Goal: Communication & Community: Answer question/provide support

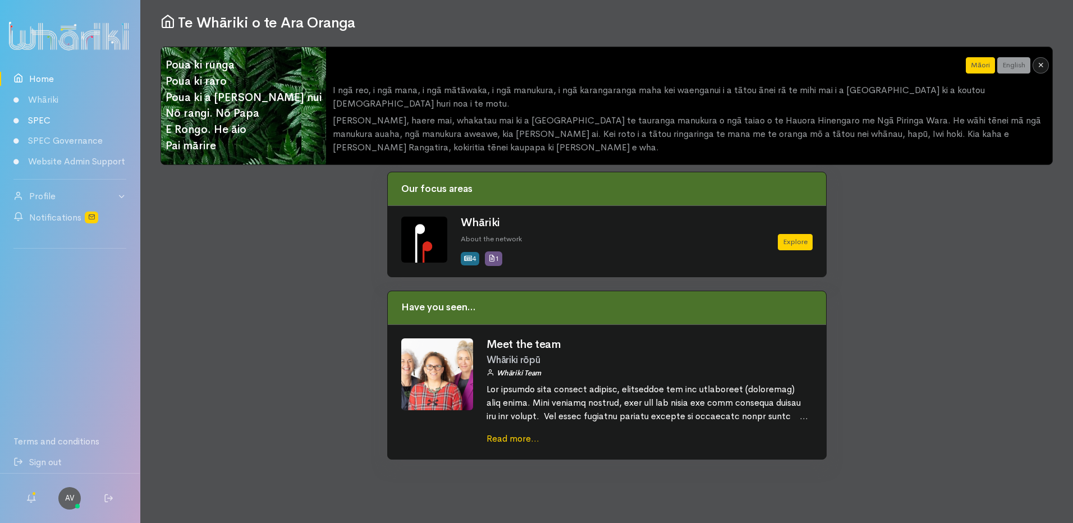
click at [44, 121] on link "SPEC" at bounding box center [70, 120] width 140 height 21
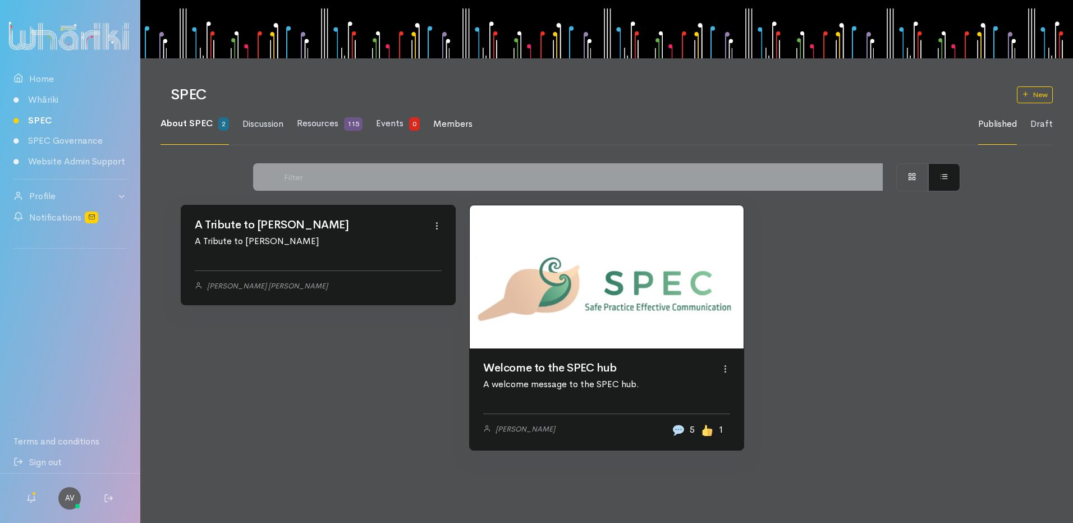
click at [460, 120] on span "Members" at bounding box center [452, 124] width 39 height 12
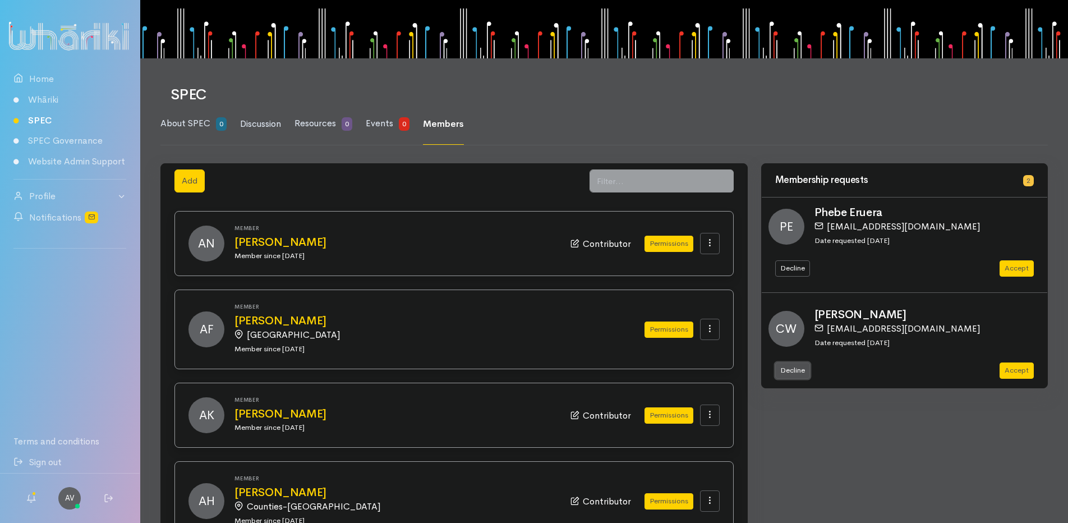
click at [785, 369] on button "Decline" at bounding box center [792, 370] width 35 height 16
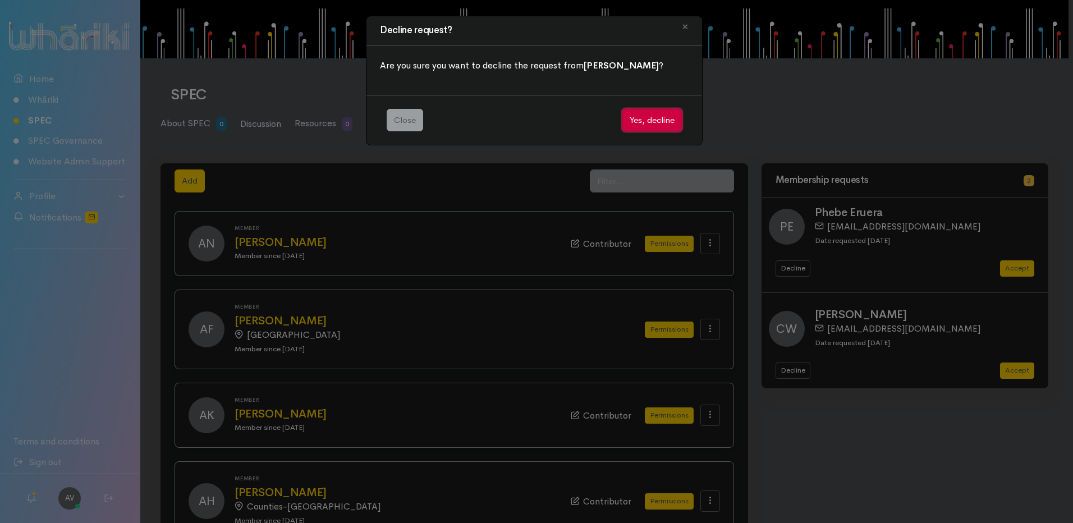
click at [650, 116] on button "Yes, decline" at bounding box center [651, 120] width 59 height 23
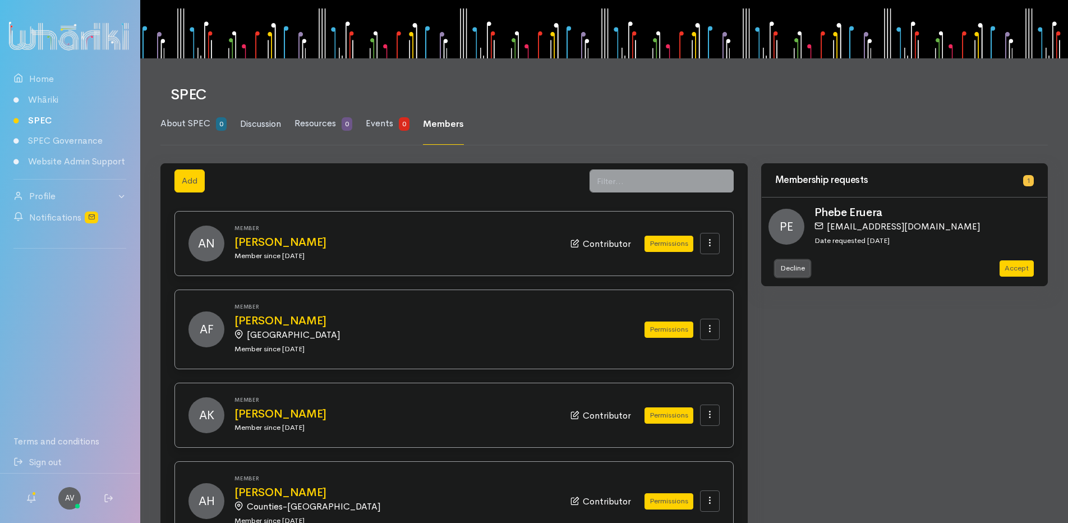
click at [794, 266] on button "Decline" at bounding box center [792, 268] width 35 height 16
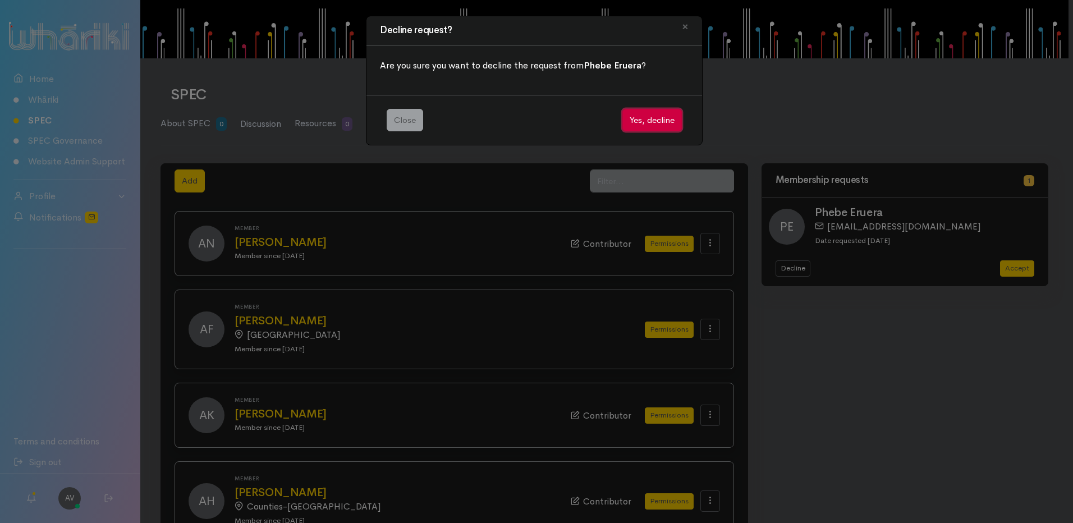
click at [651, 117] on button "Yes, decline" at bounding box center [651, 120] width 59 height 23
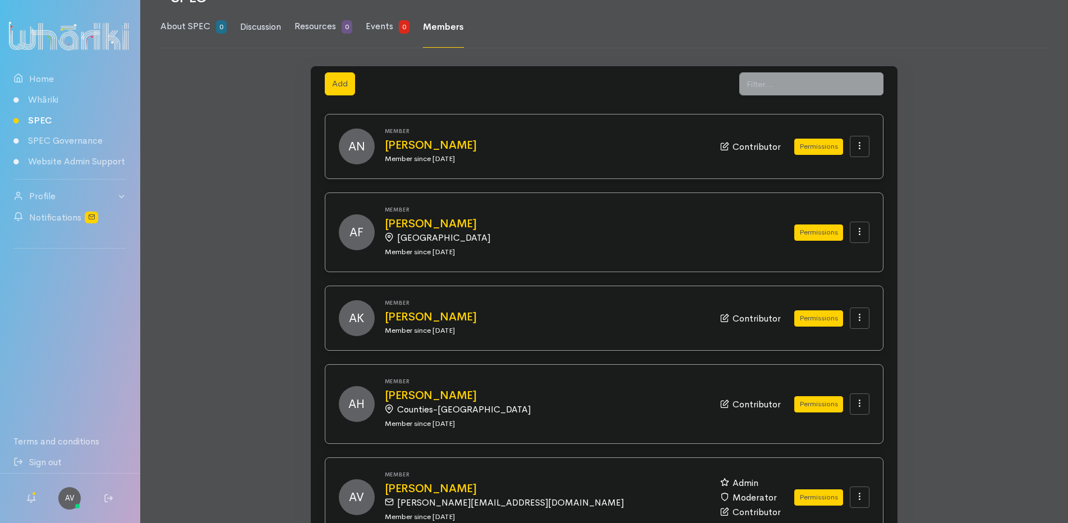
scroll to position [112, 0]
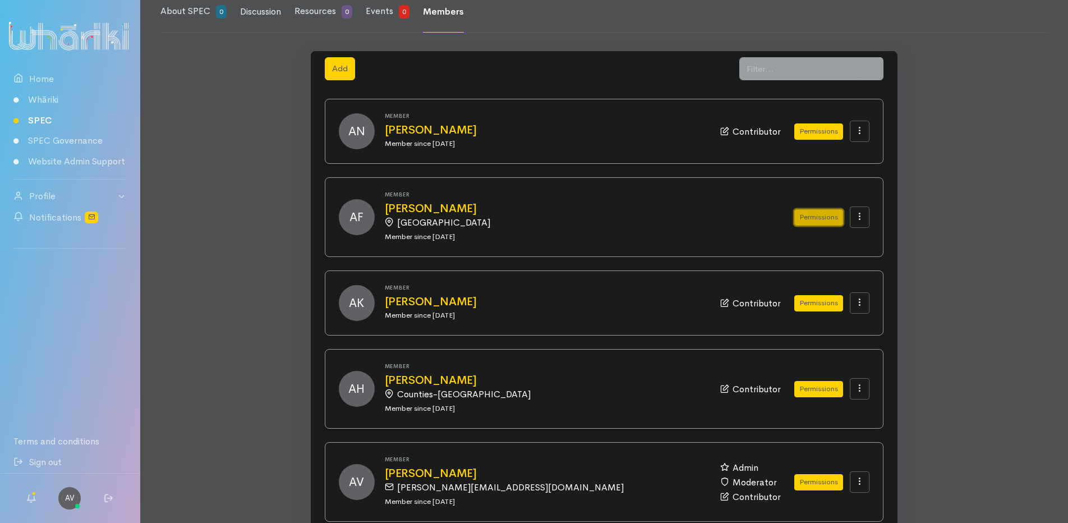
click at [824, 216] on button "Permissions" at bounding box center [818, 217] width 49 height 16
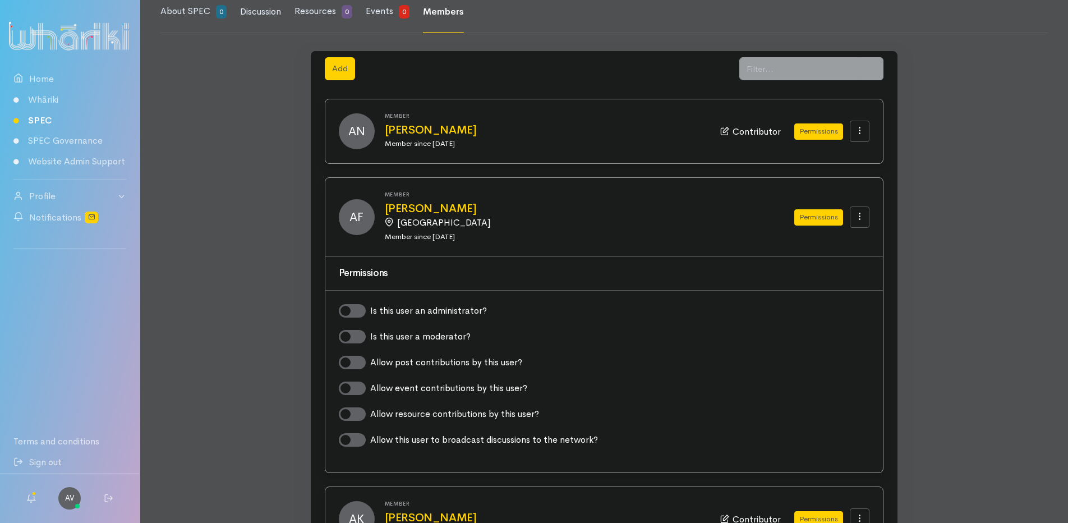
click at [370, 361] on label "Allow post contributions by this user?" at bounding box center [446, 362] width 152 height 13
click at [348, 361] on input "Allow post contributions by this user?" at bounding box center [343, 361] width 9 height 11
checkbox input "true"
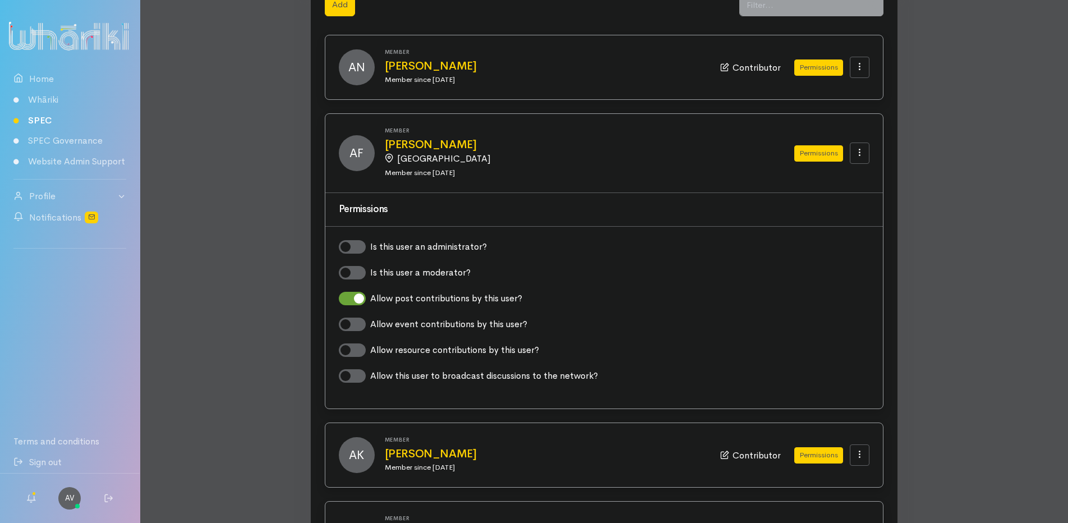
scroll to position [168, 0]
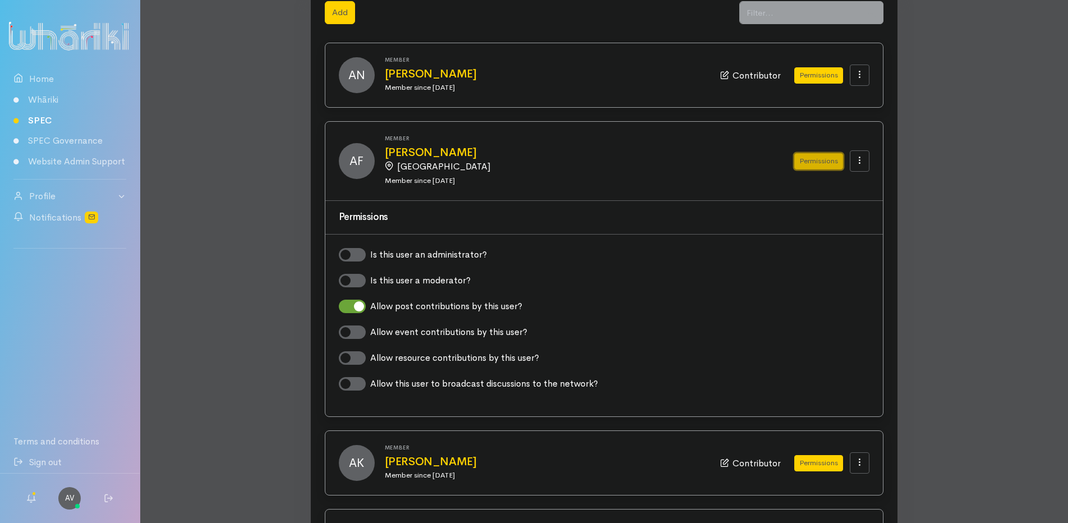
click at [814, 158] on button "Permissions" at bounding box center [818, 161] width 49 height 16
